Goal: Information Seeking & Learning: Learn about a topic

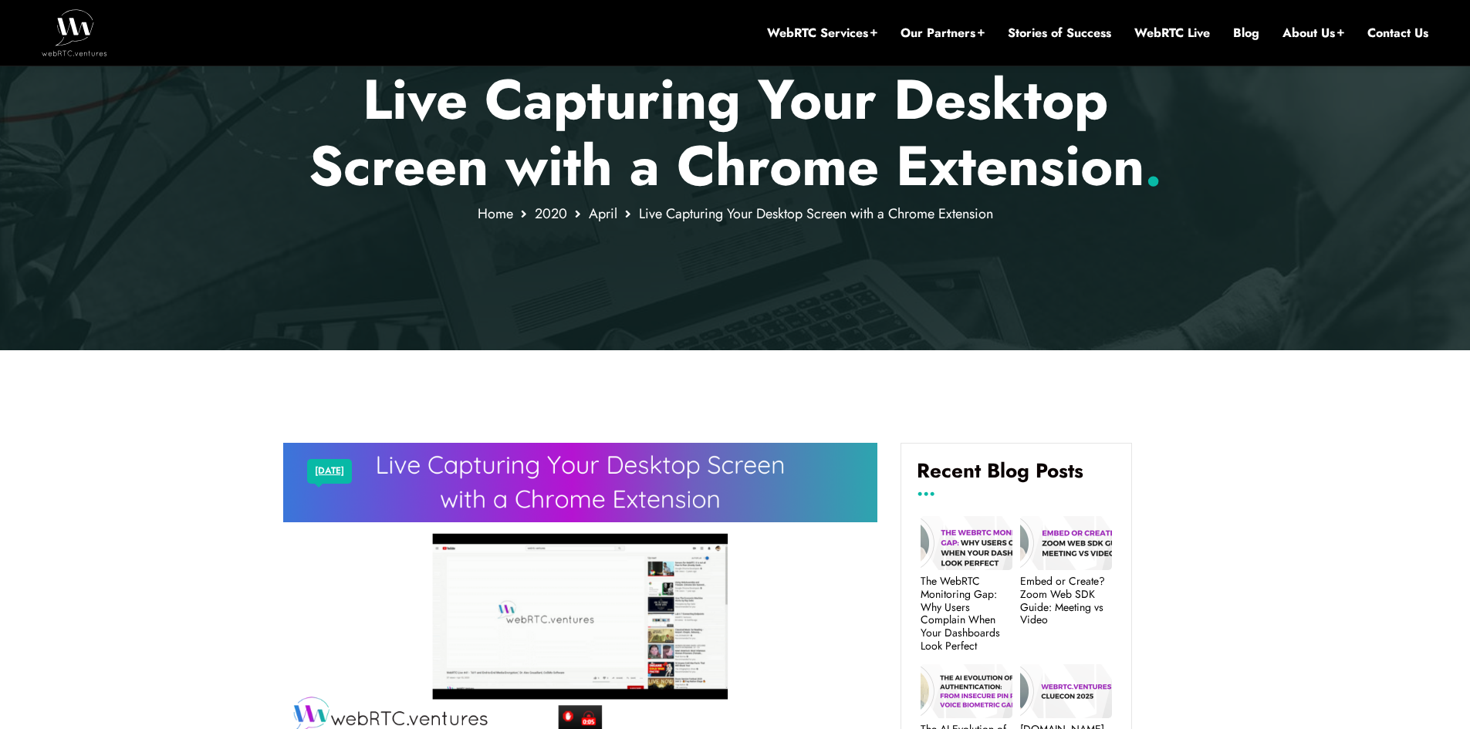
scroll to position [247, 0]
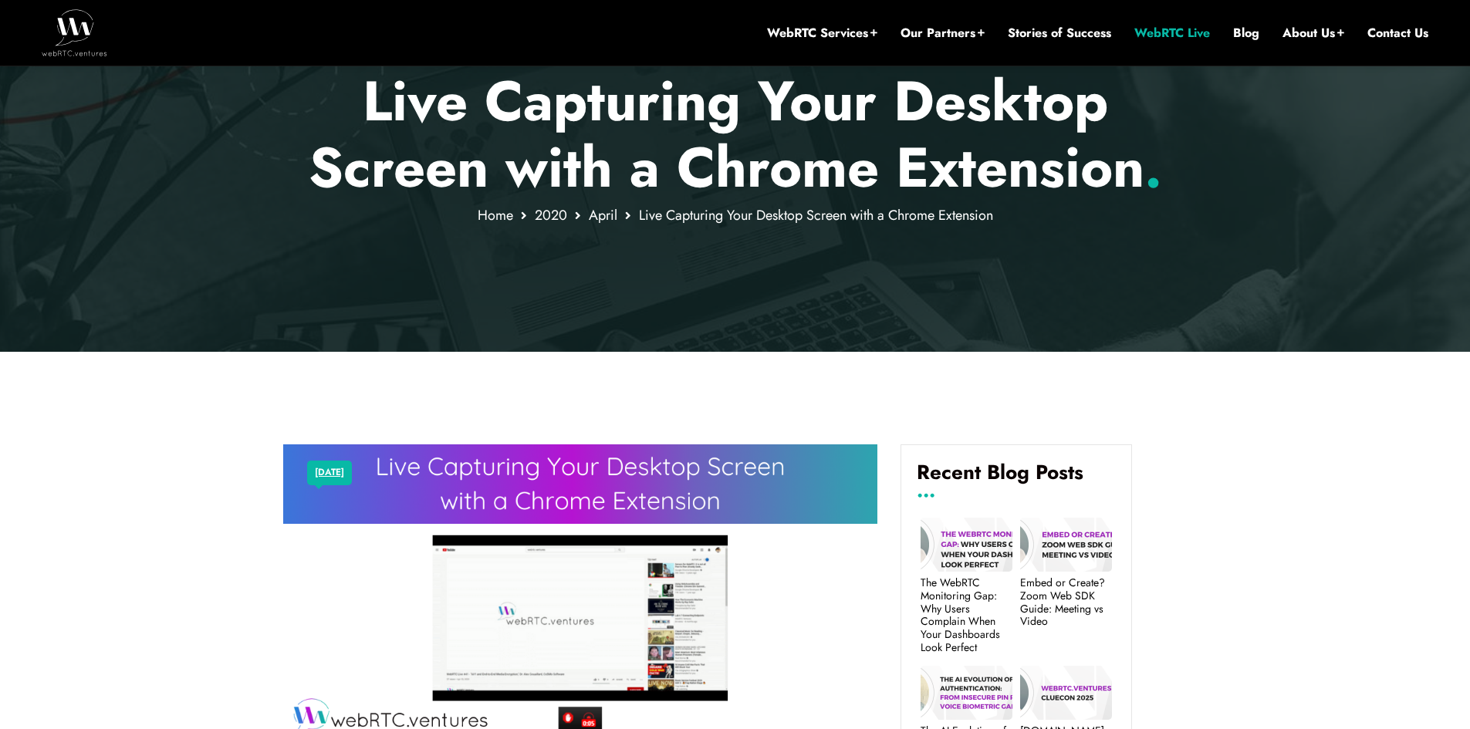
click at [1164, 33] on link "WebRTC Live" at bounding box center [1172, 33] width 76 height 17
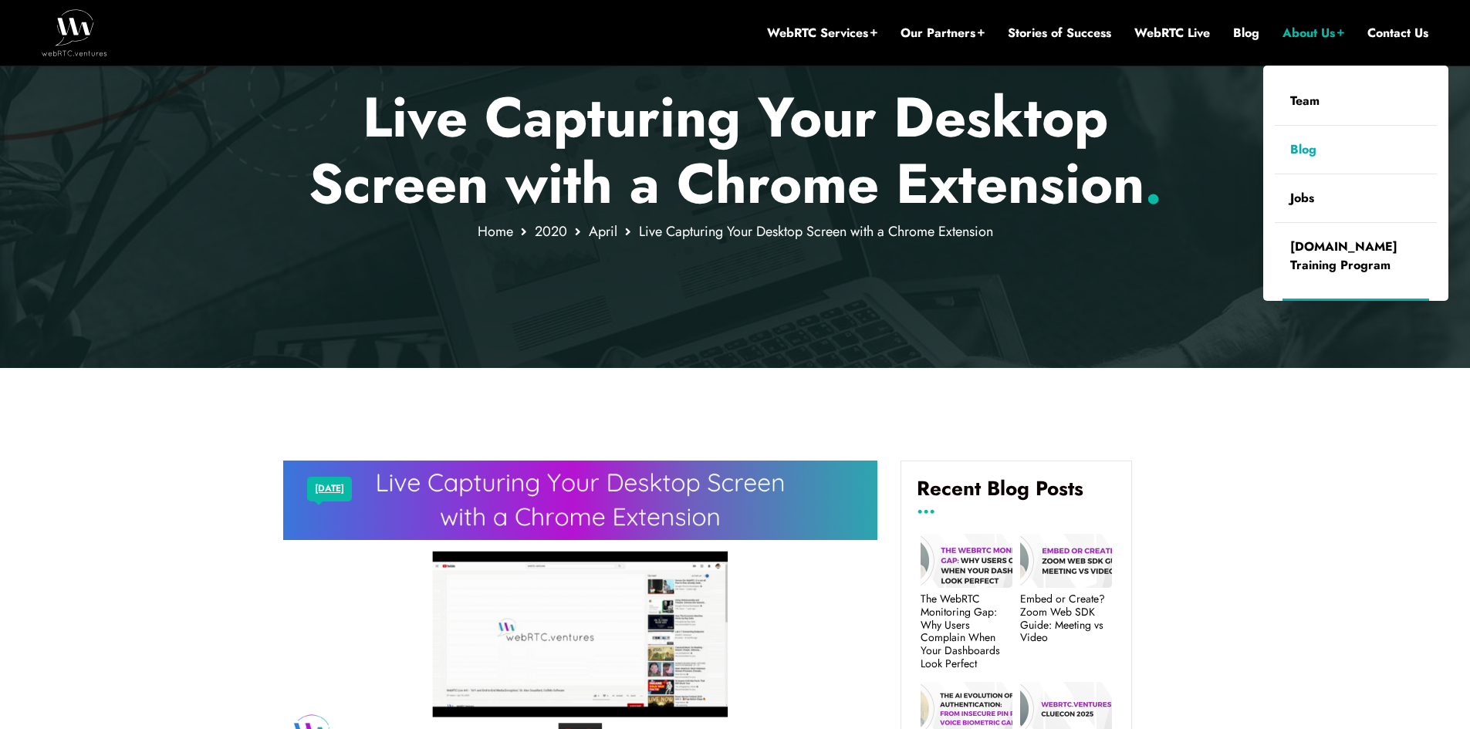
scroll to position [324, 0]
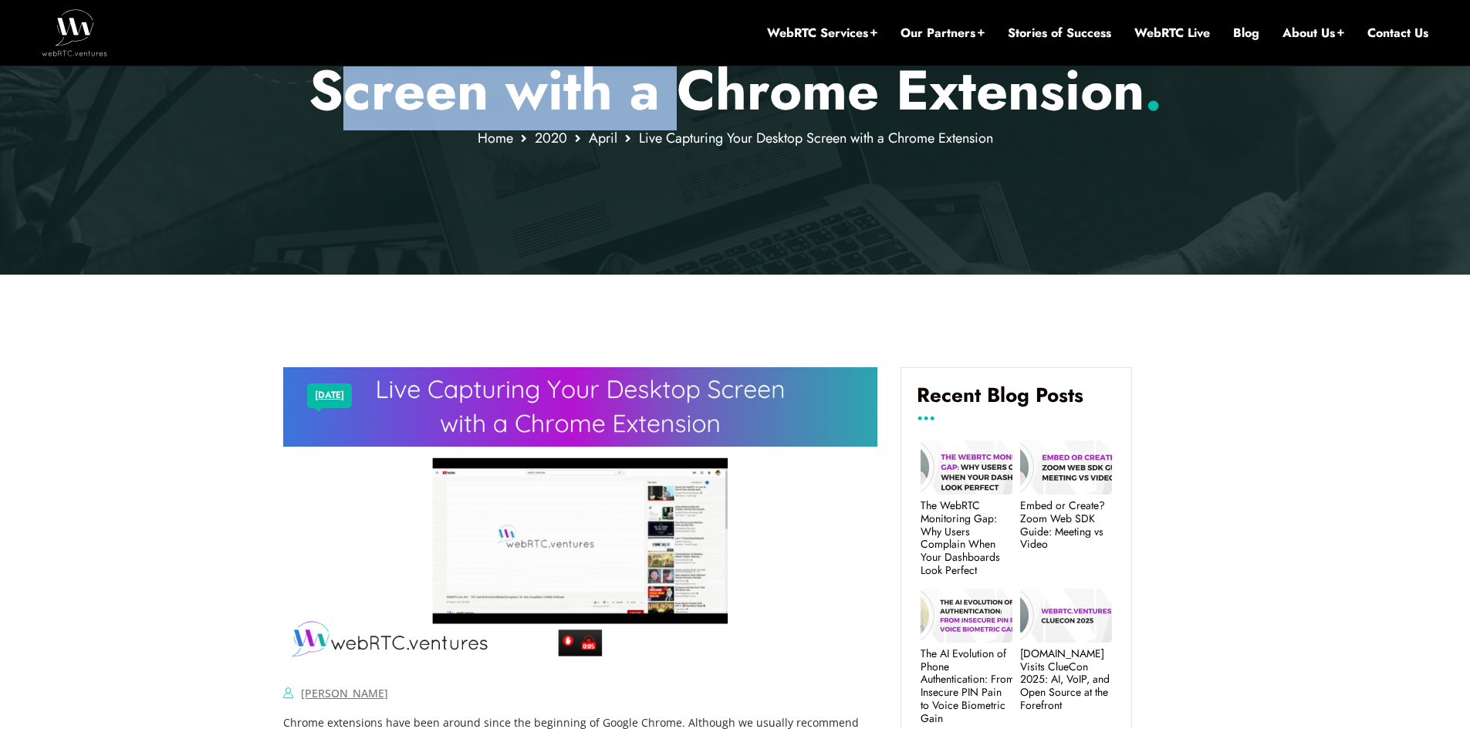
drag, startPoint x: 326, startPoint y: 93, endPoint x: 693, endPoint y: 100, distance: 366.6
click at [693, 100] on p "Live Capturing Your Desktop Screen with a Chrome Extension ." at bounding box center [735, 58] width 904 height 134
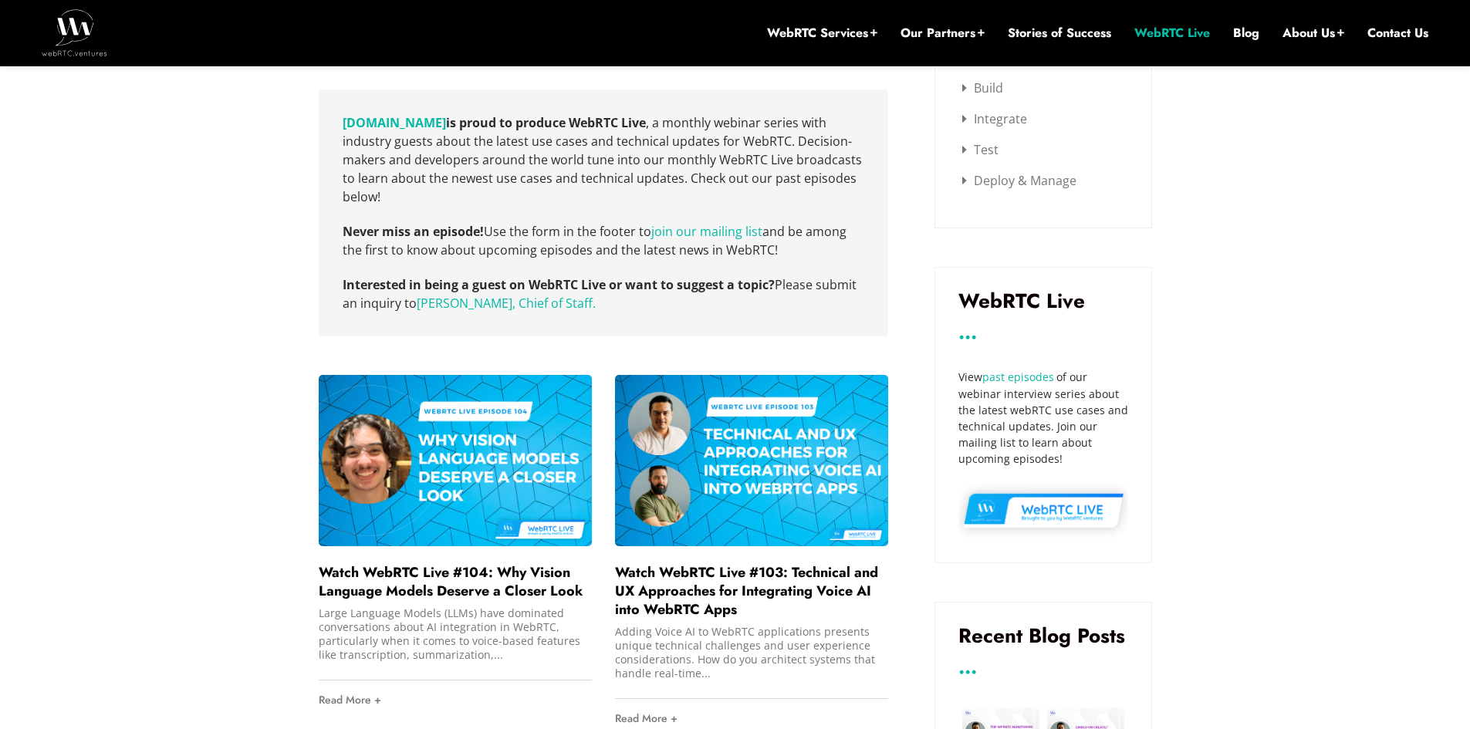
scroll to position [324, 0]
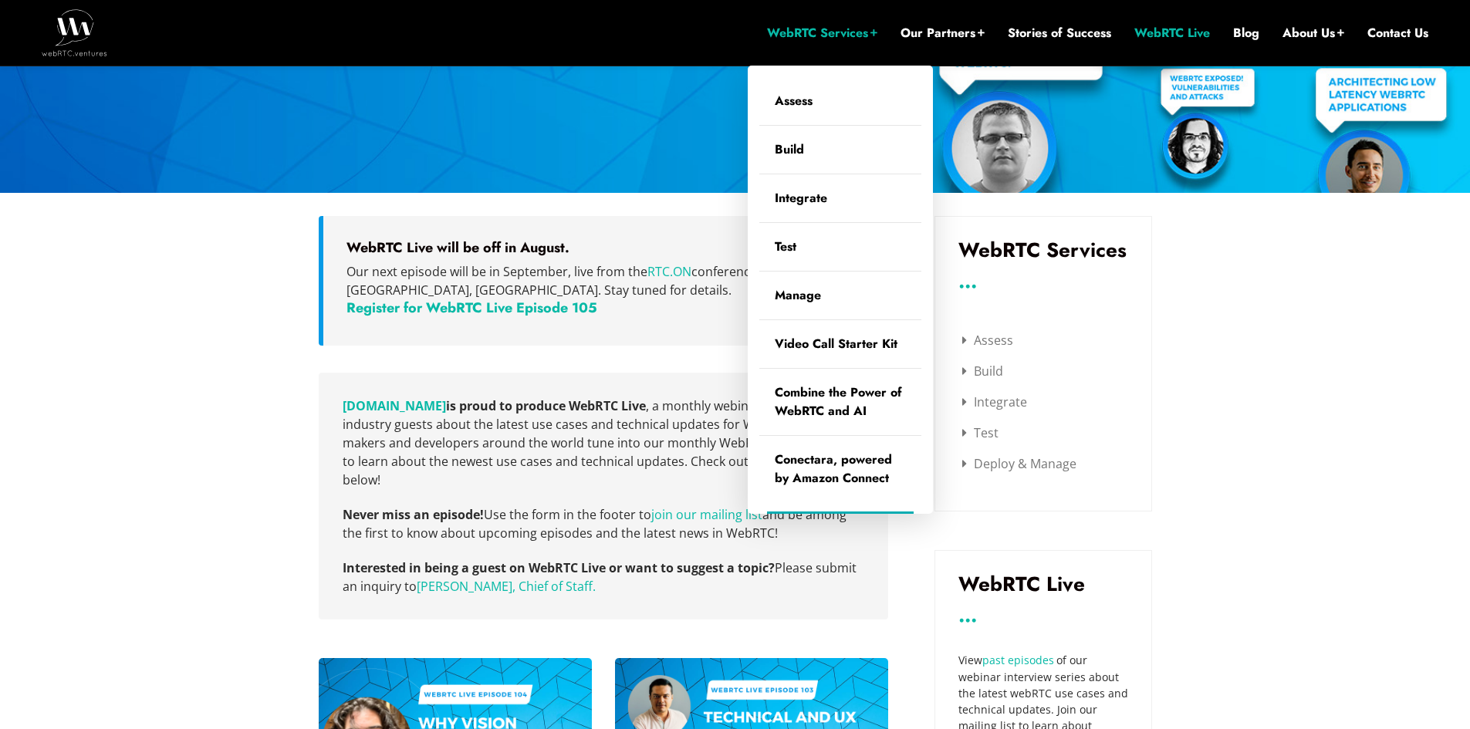
click at [856, 20] on li "WebRTC Services Assess Build Integrate Test Manage Video Call Starter Kit Combi…" at bounding box center [822, 33] width 110 height 66
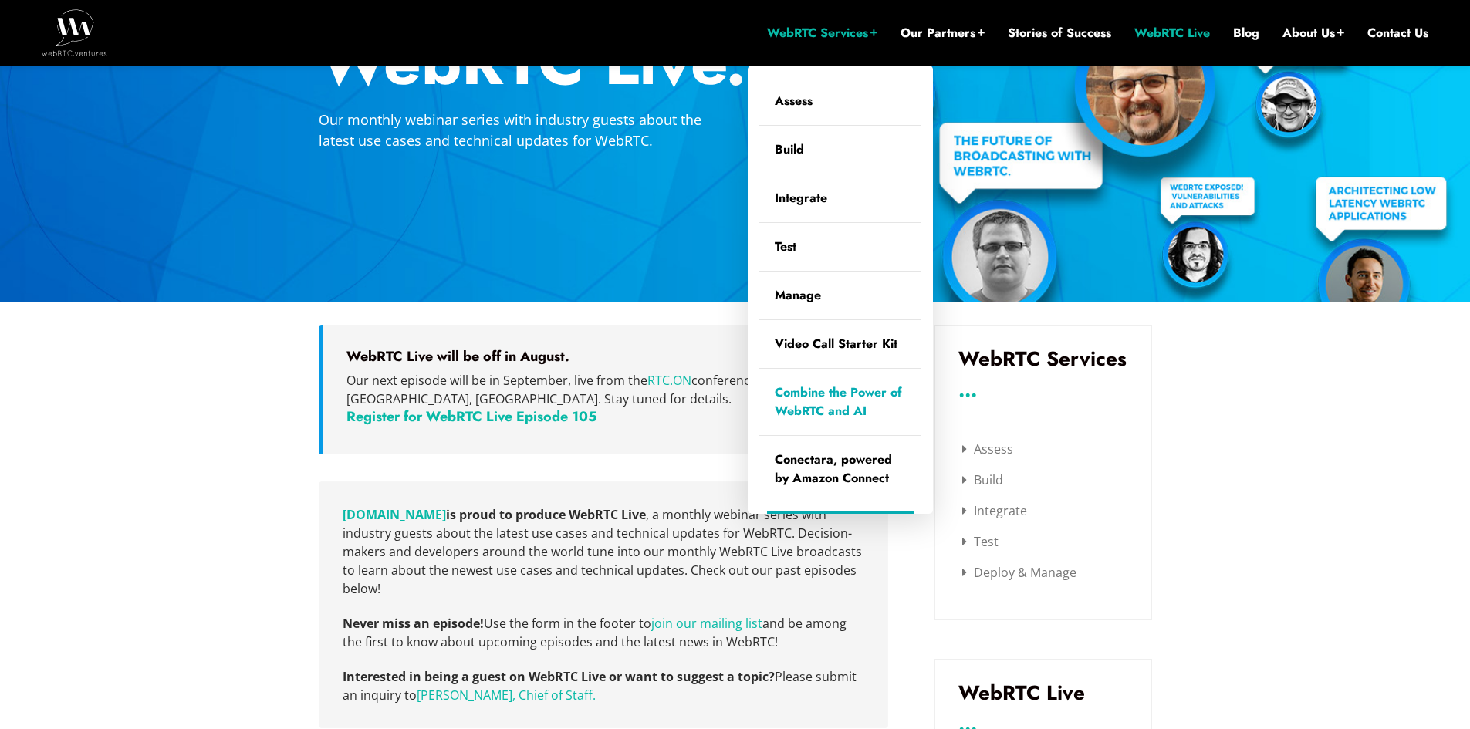
scroll to position [170, 0]
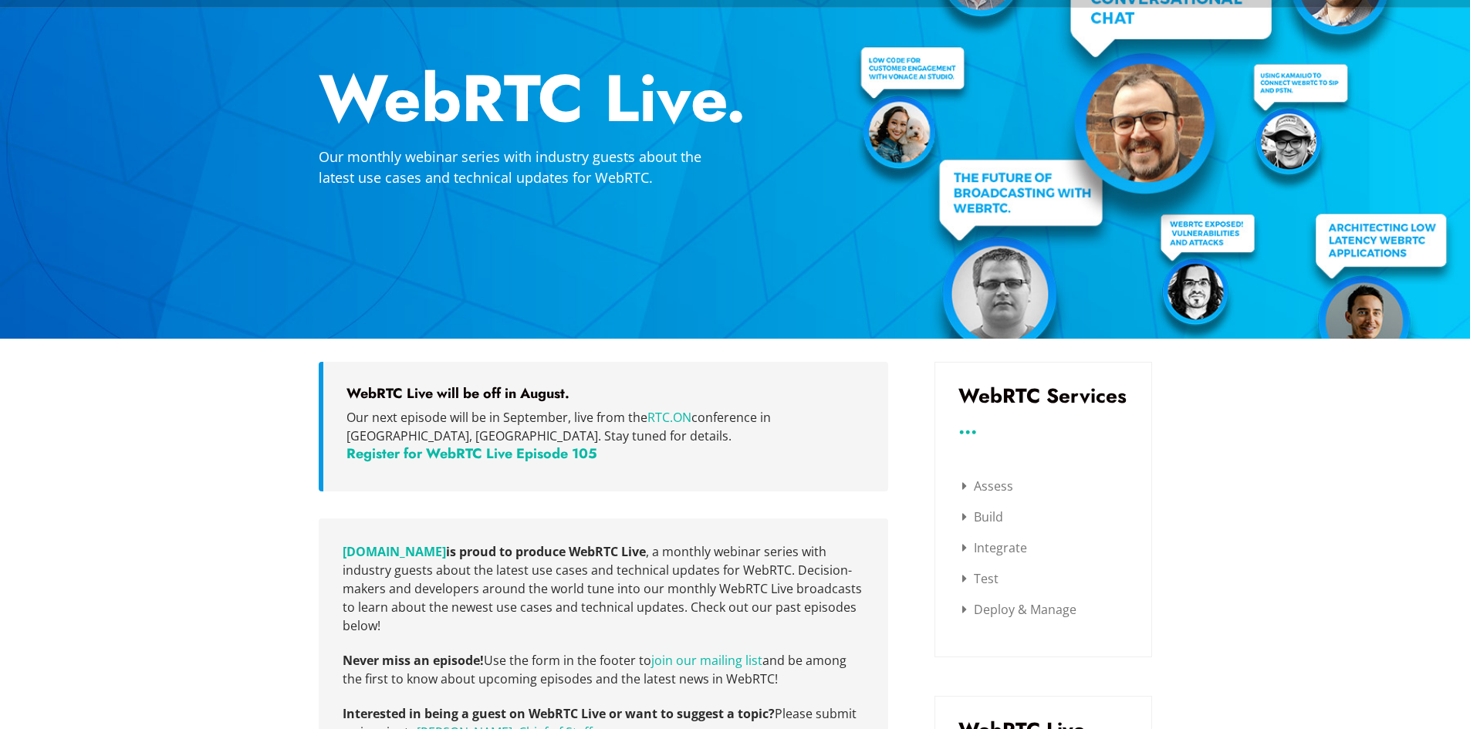
scroll to position [0, 0]
